Goal: Entertainment & Leisure: Browse casually

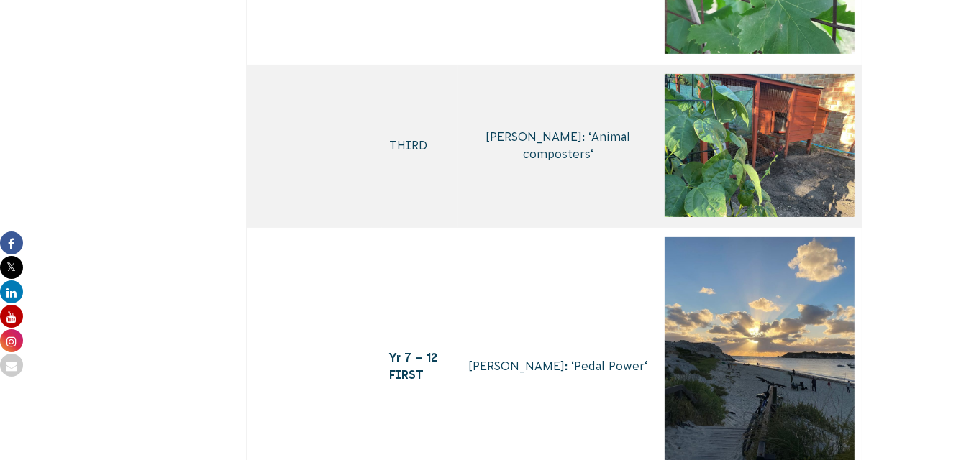
scroll to position [5514, 0]
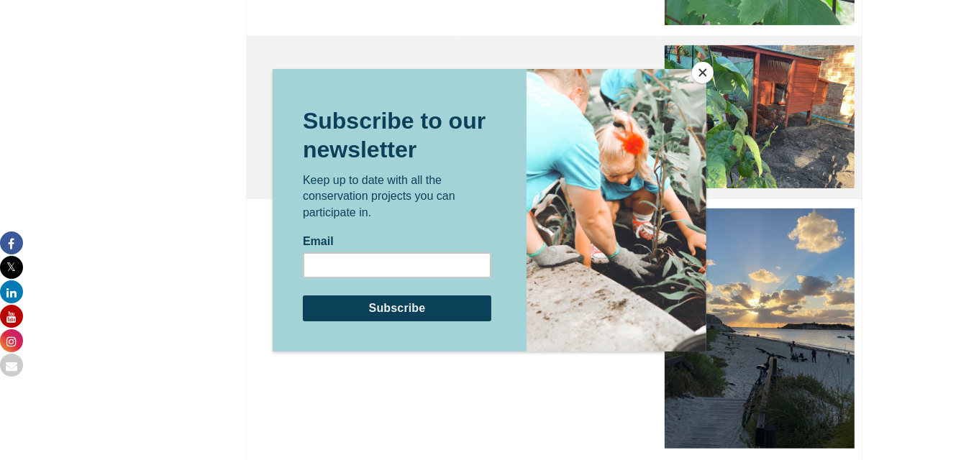
click at [699, 73] on button "Close" at bounding box center [703, 73] width 22 height 22
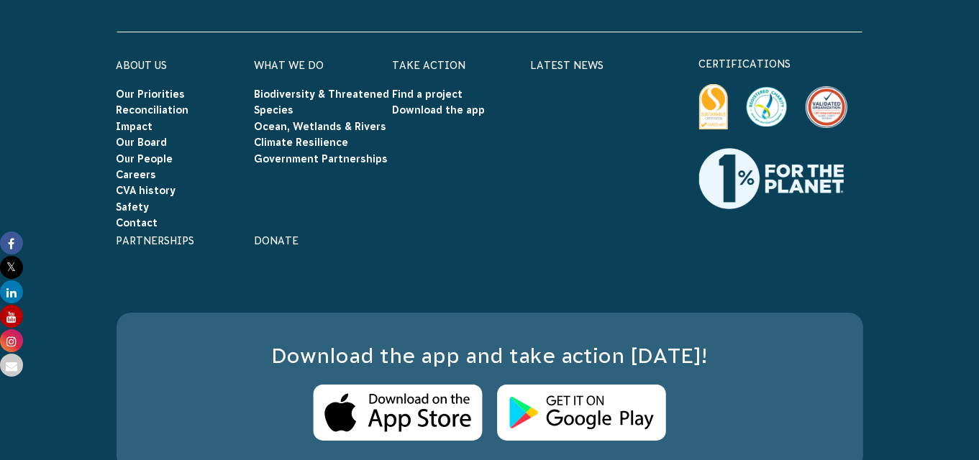
scroll to position [10550, 0]
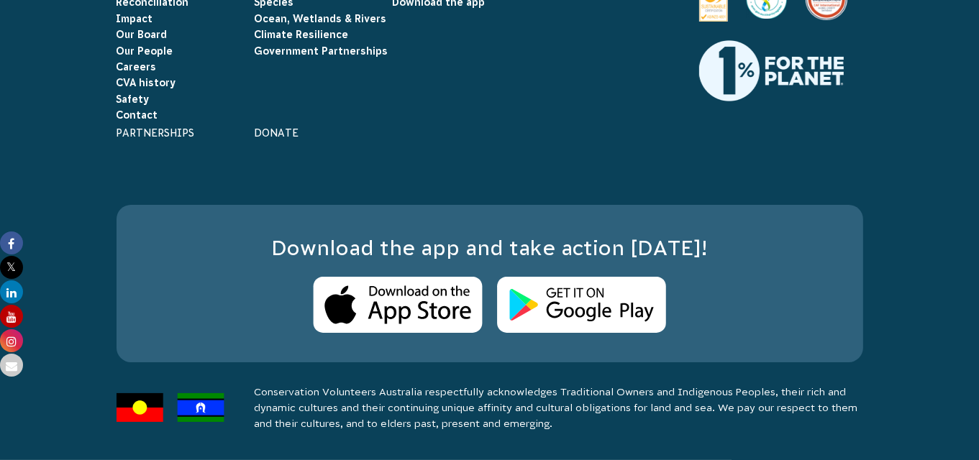
scroll to position [10430, 0]
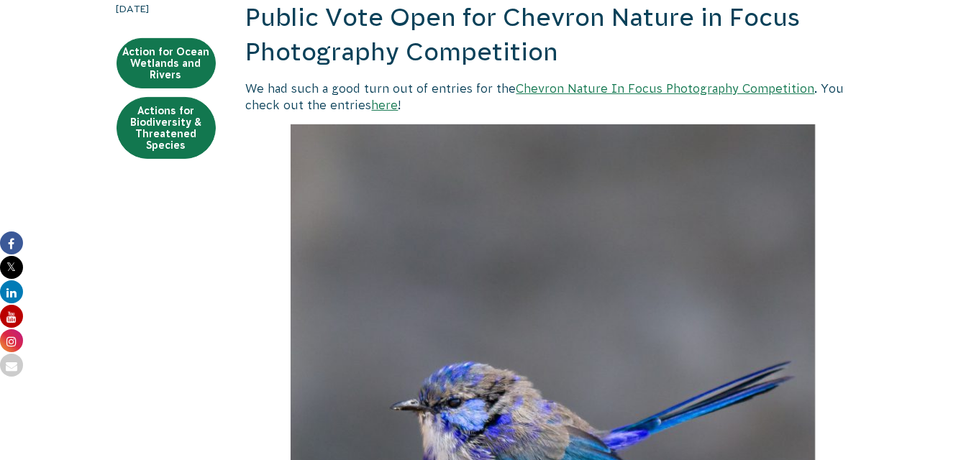
scroll to position [360, 0]
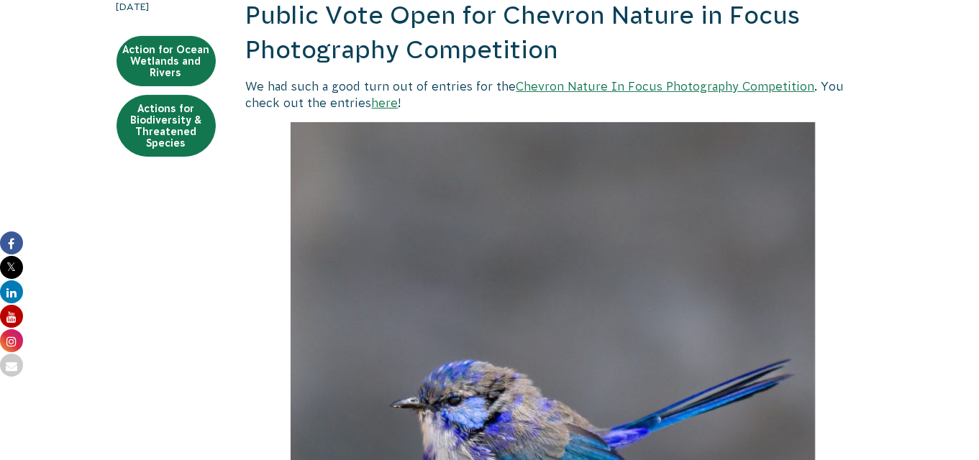
click at [380, 104] on link "here" at bounding box center [385, 102] width 27 height 13
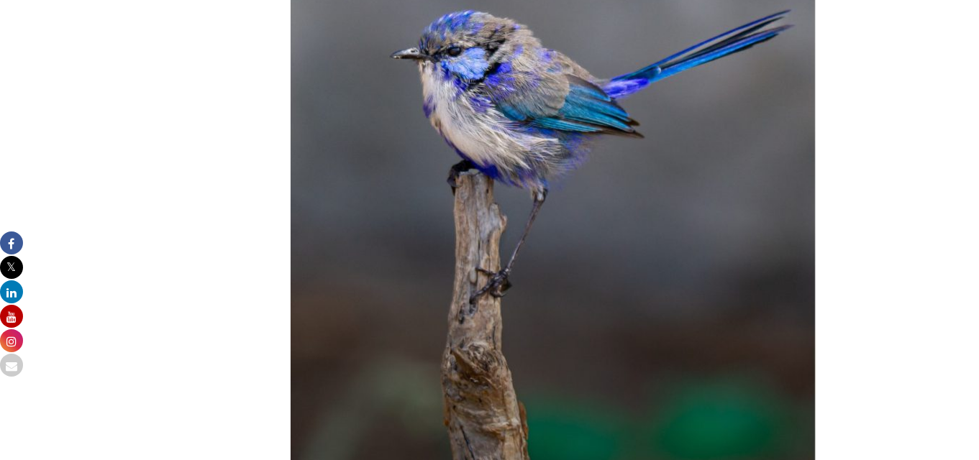
scroll to position [719, 0]
